Goal: Transaction & Acquisition: Purchase product/service

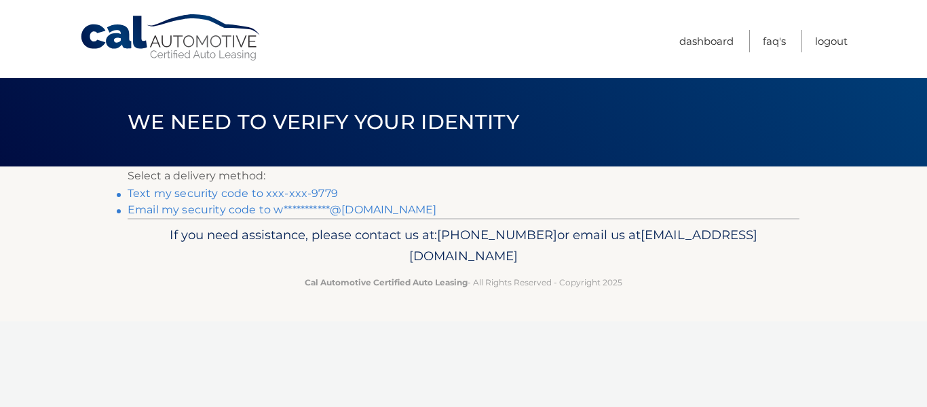
click at [263, 191] on link "Text my security code to xxx-xxx-9779" at bounding box center [233, 193] width 210 height 13
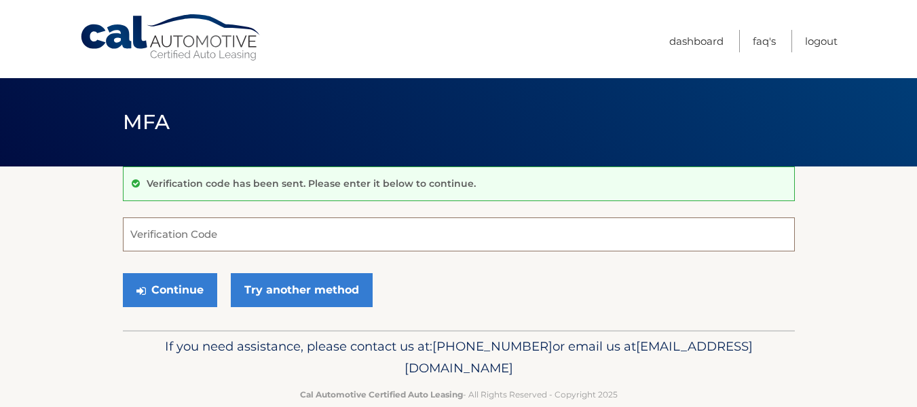
click at [206, 237] on input "Verification Code" at bounding box center [459, 234] width 672 height 34
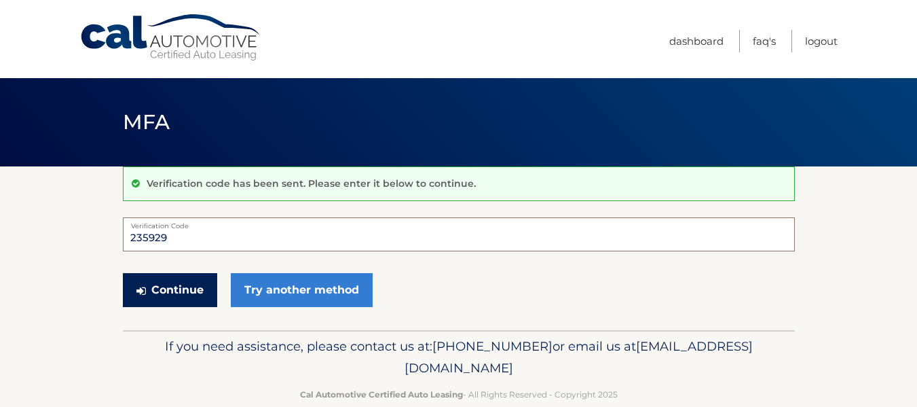
type input "235929"
click at [202, 288] on button "Continue" at bounding box center [170, 290] width 94 height 34
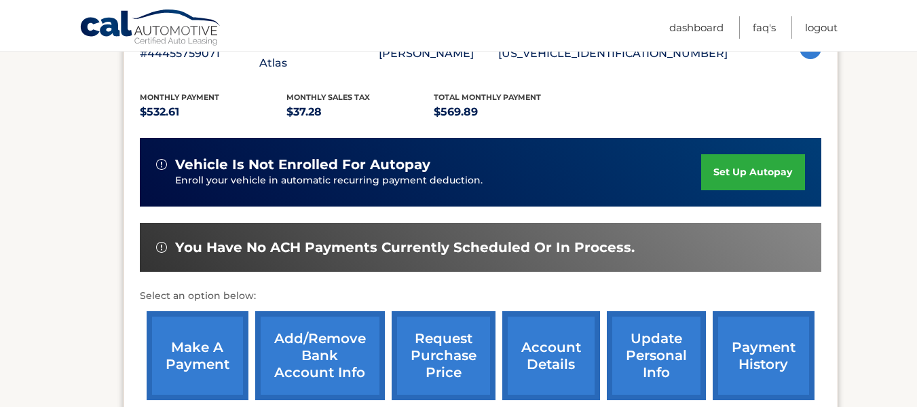
scroll to position [276, 0]
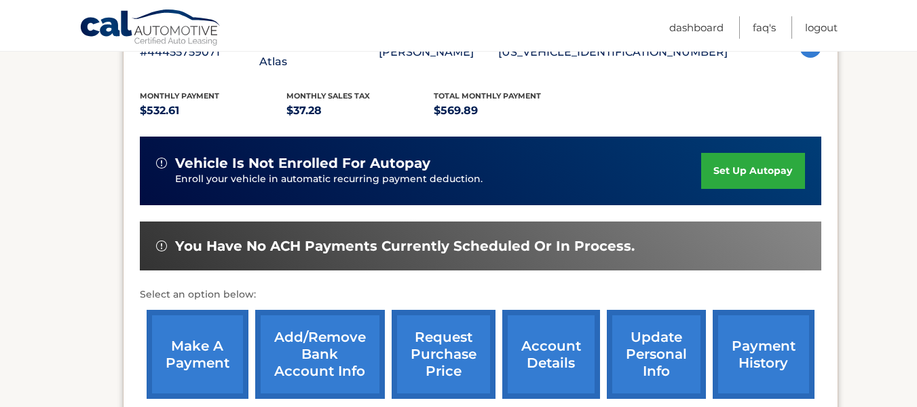
click at [200, 325] on link "make a payment" at bounding box center [198, 353] width 102 height 89
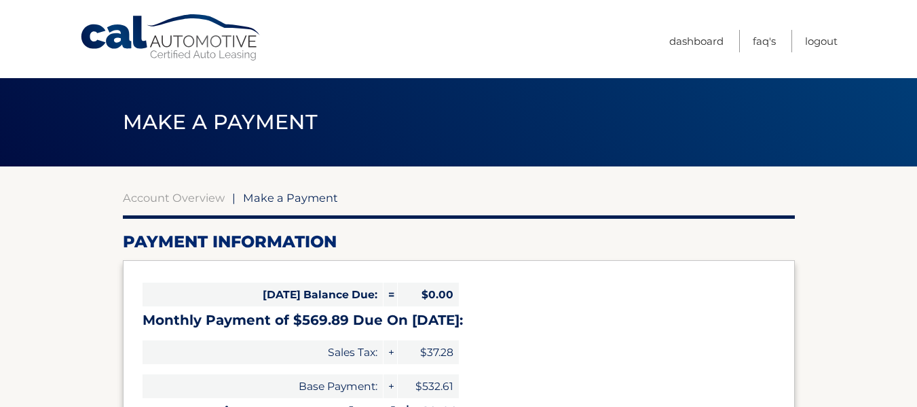
select select "NzQ1OTMxNWEtMDljYi00YTJkLTk5NzMtNzJkNGUxOTUzOWY5"
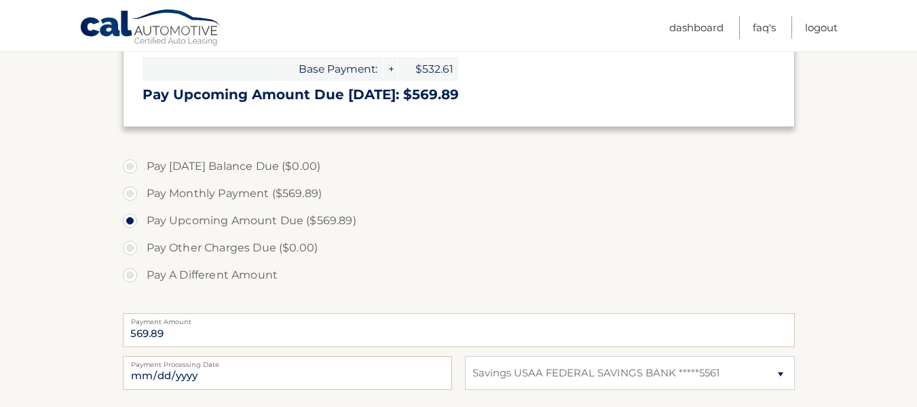
scroll to position [398, 0]
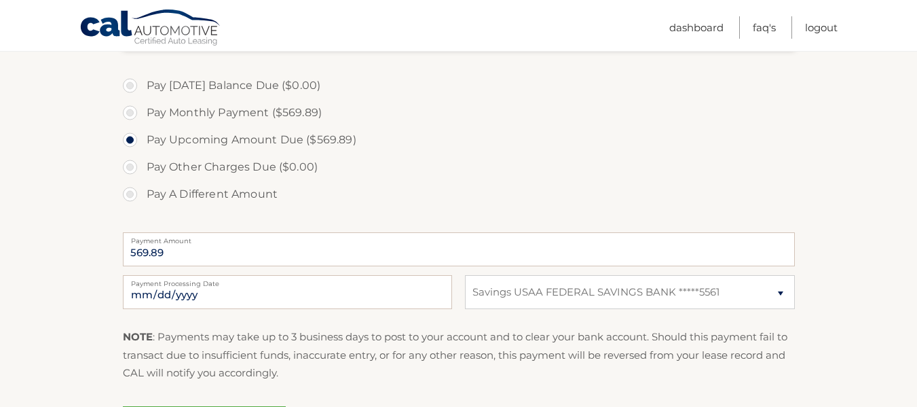
click at [195, 286] on label "Payment Processing Date" at bounding box center [287, 280] width 329 height 11
click at [195, 286] on input "2025-10-10" at bounding box center [287, 292] width 329 height 34
click at [154, 292] on input "2025-10-10" at bounding box center [287, 292] width 329 height 34
type input "2025-10-16"
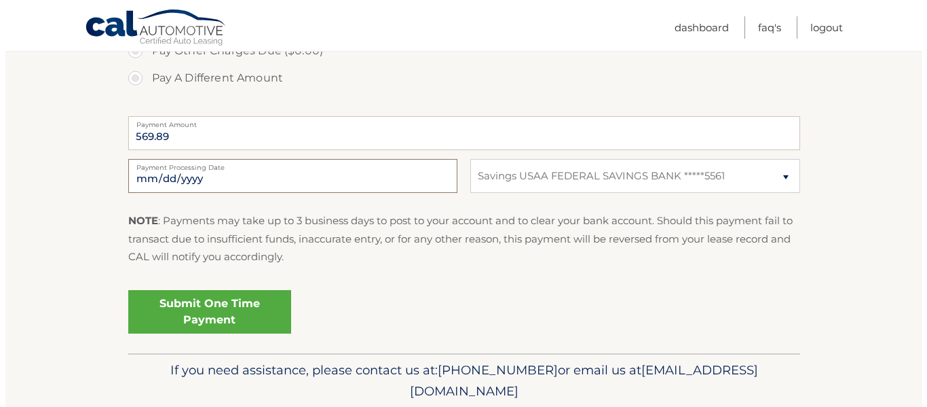
scroll to position [525, 0]
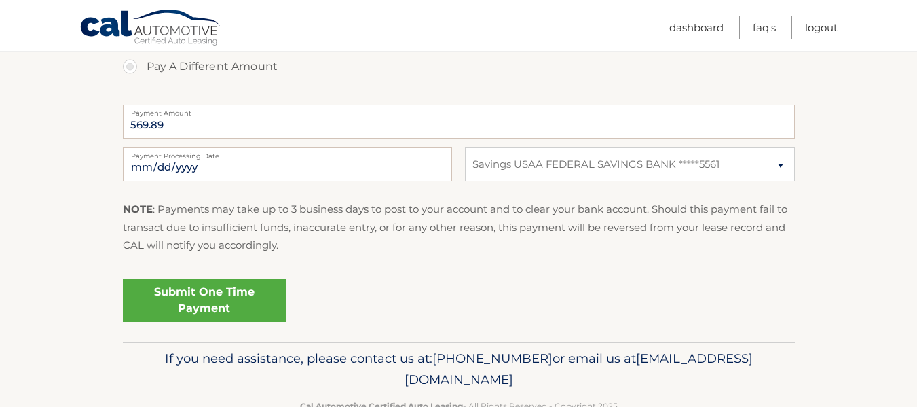
click at [231, 297] on link "Submit One Time Payment" at bounding box center [204, 299] width 163 height 43
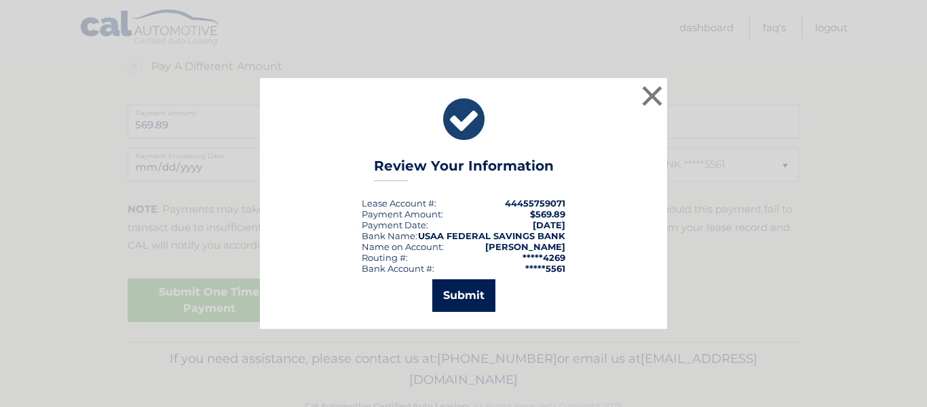
click at [453, 301] on button "Submit" at bounding box center [463, 295] width 63 height 33
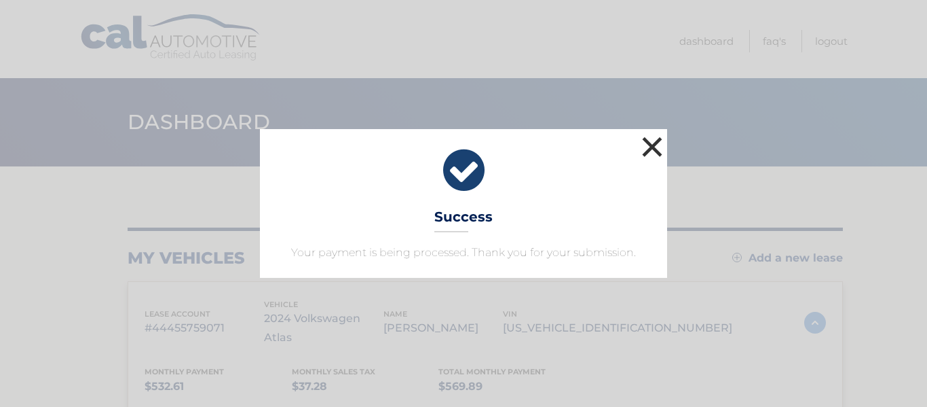
click at [649, 141] on button "×" at bounding box center [652, 146] width 27 height 27
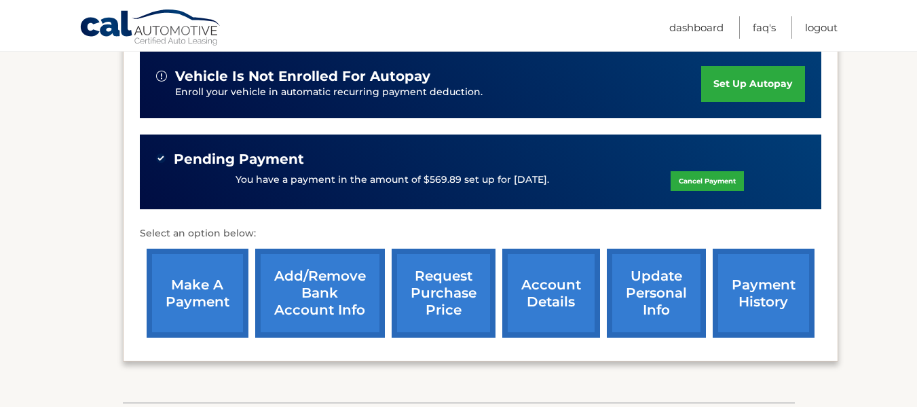
scroll to position [404, 0]
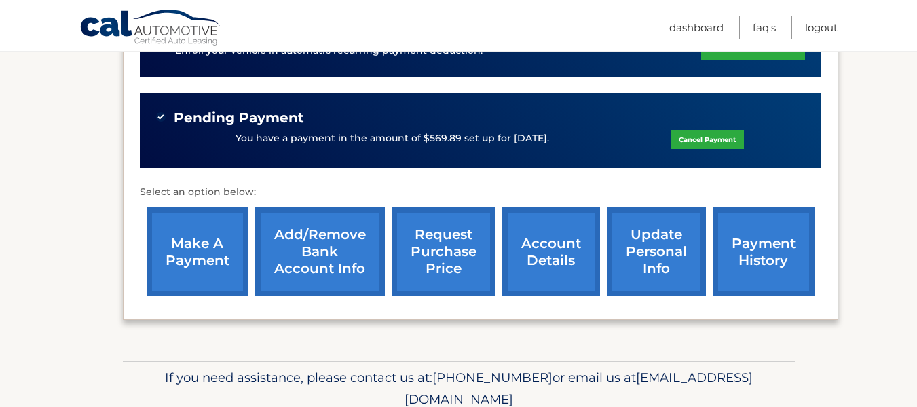
click at [735, 237] on link "payment history" at bounding box center [764, 251] width 102 height 89
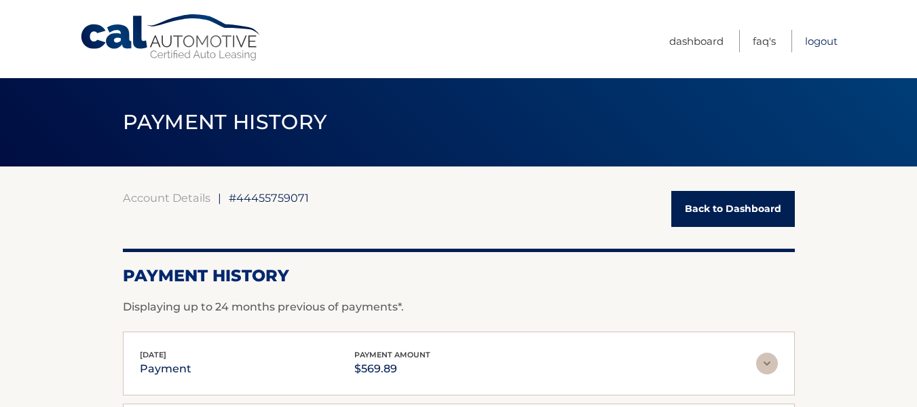
click at [818, 49] on link "Logout" at bounding box center [821, 41] width 33 height 22
